Goal: Task Accomplishment & Management: Use online tool/utility

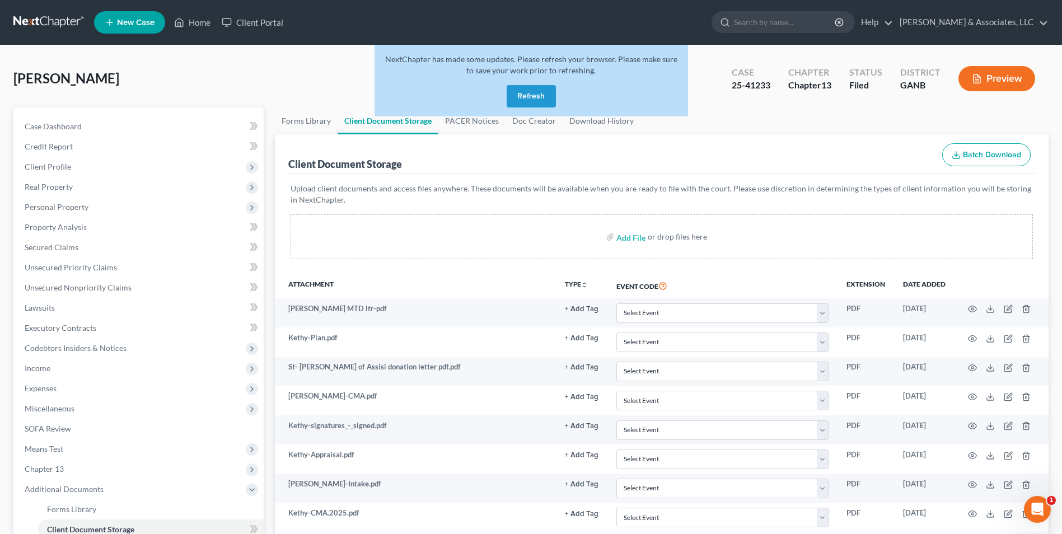
click at [531, 97] on button "Refresh" at bounding box center [531, 96] width 49 height 22
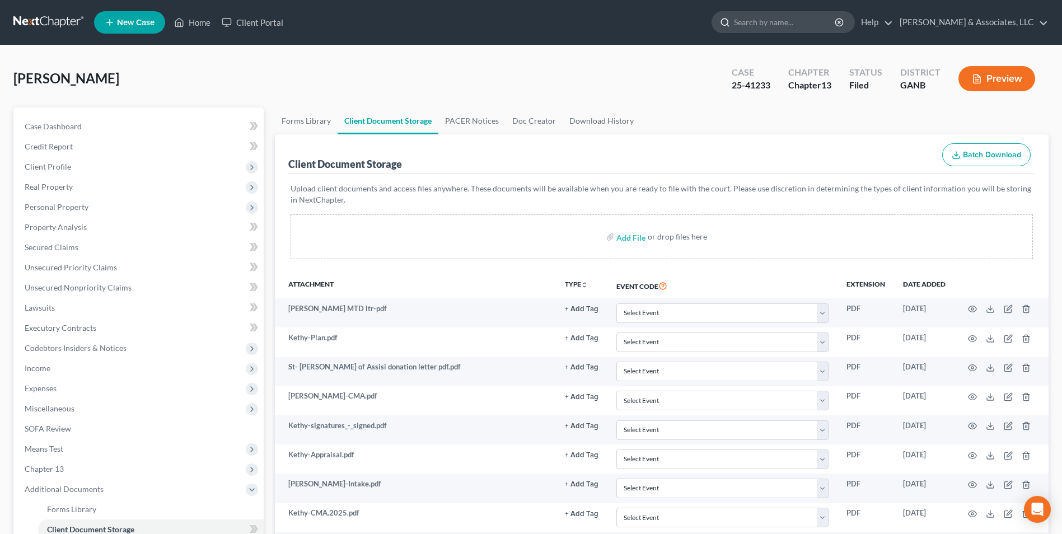
click at [795, 25] on input "search" at bounding box center [785, 22] width 102 height 21
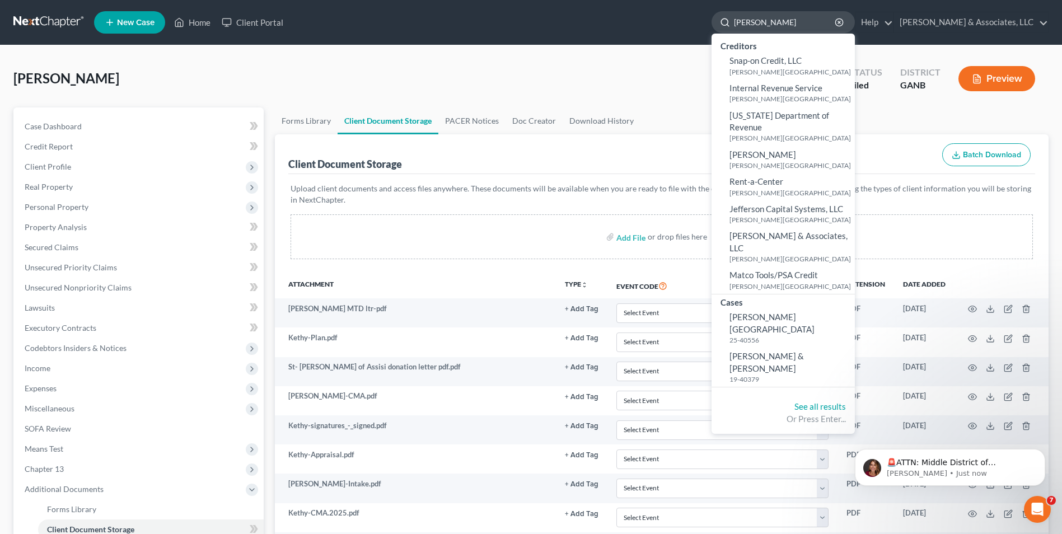
type input "Higgins"
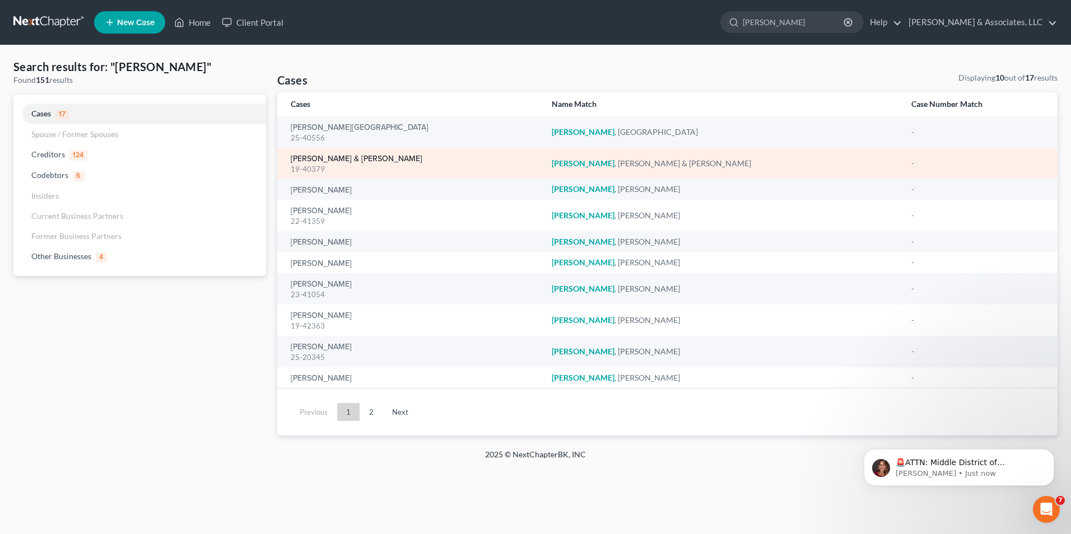
click at [334, 157] on link "Higgins, Henry & Marilyn" at bounding box center [357, 159] width 132 height 8
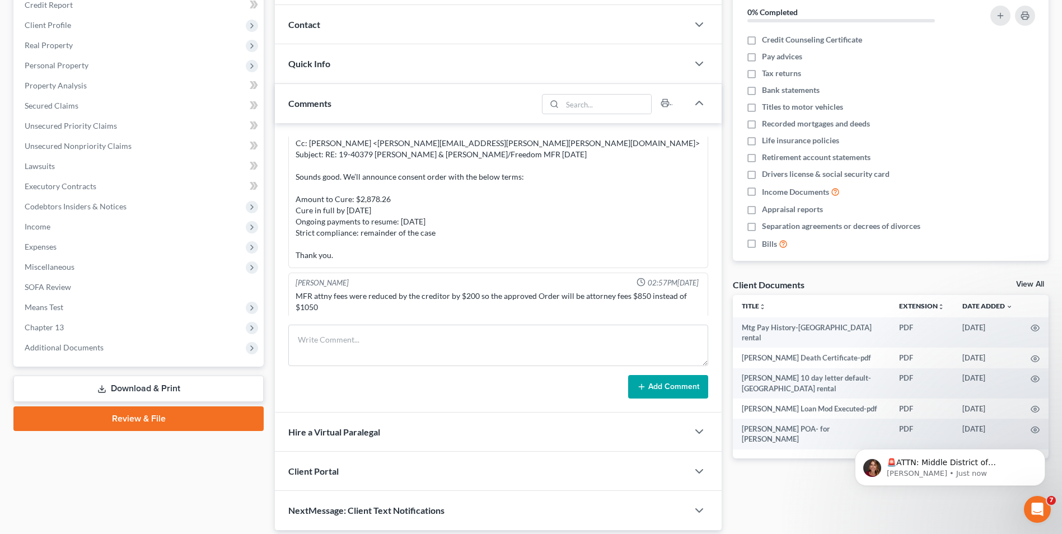
scroll to position [168, 0]
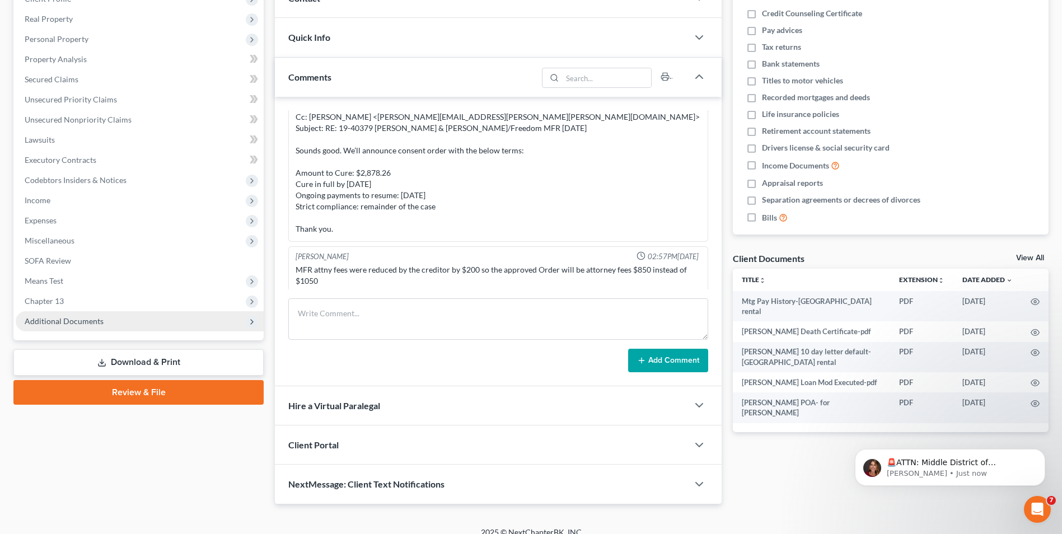
click at [159, 324] on span "Additional Documents" at bounding box center [140, 321] width 248 height 20
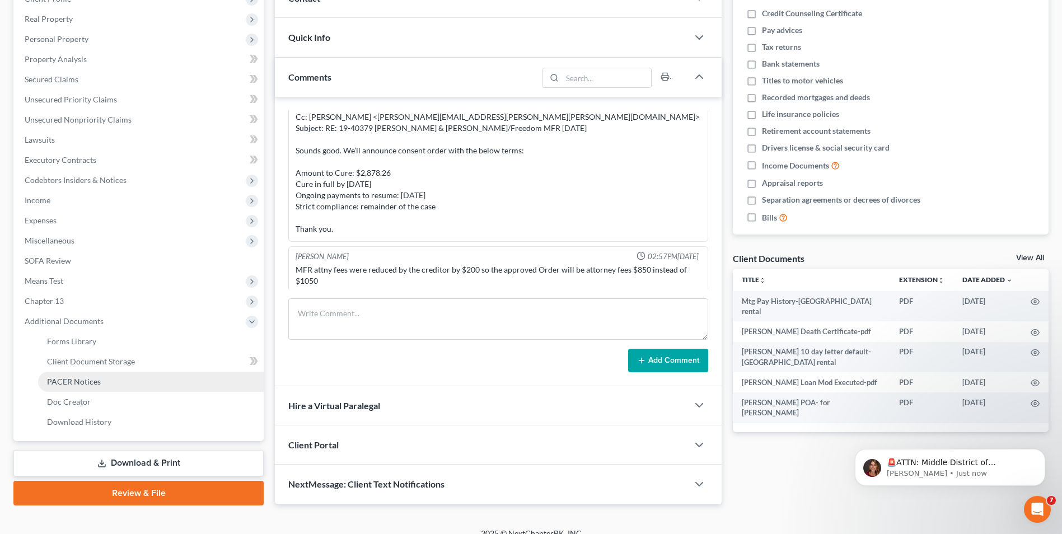
click at [130, 376] on link "PACER Notices" at bounding box center [151, 382] width 226 height 20
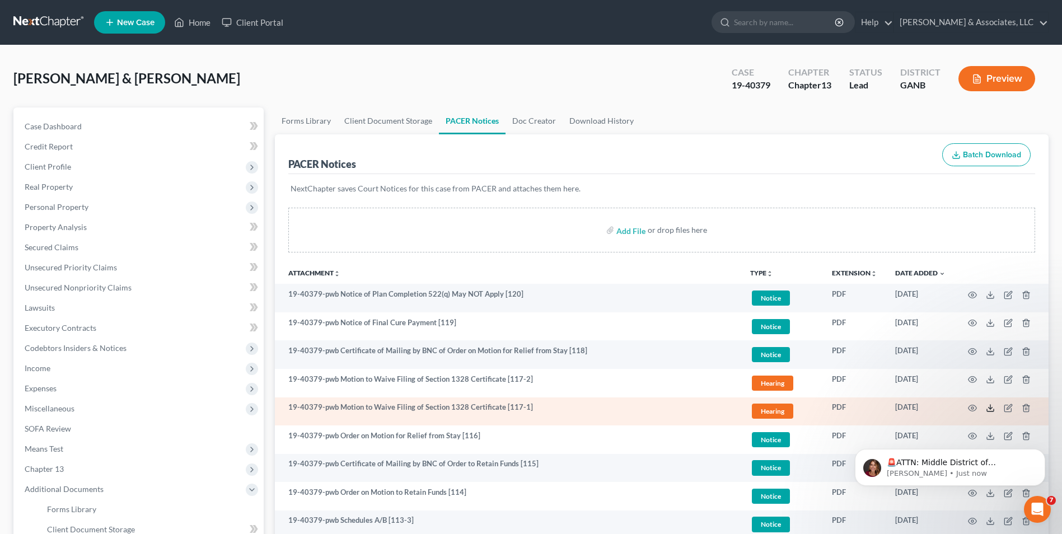
click at [994, 410] on icon at bounding box center [990, 410] width 7 height 2
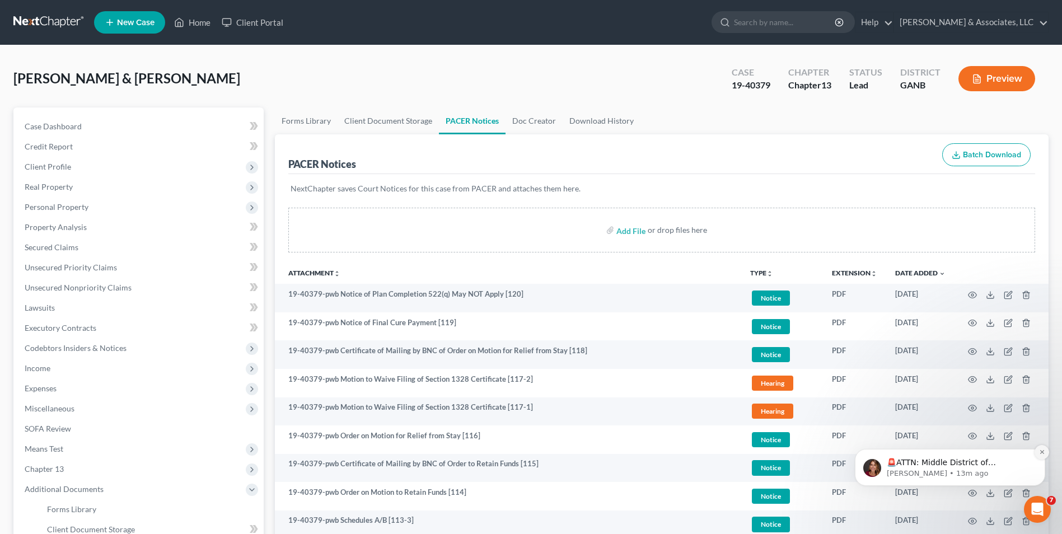
click at [1043, 450] on icon "Dismiss notification" at bounding box center [1042, 452] width 6 height 6
